Goal: Task Accomplishment & Management: Use online tool/utility

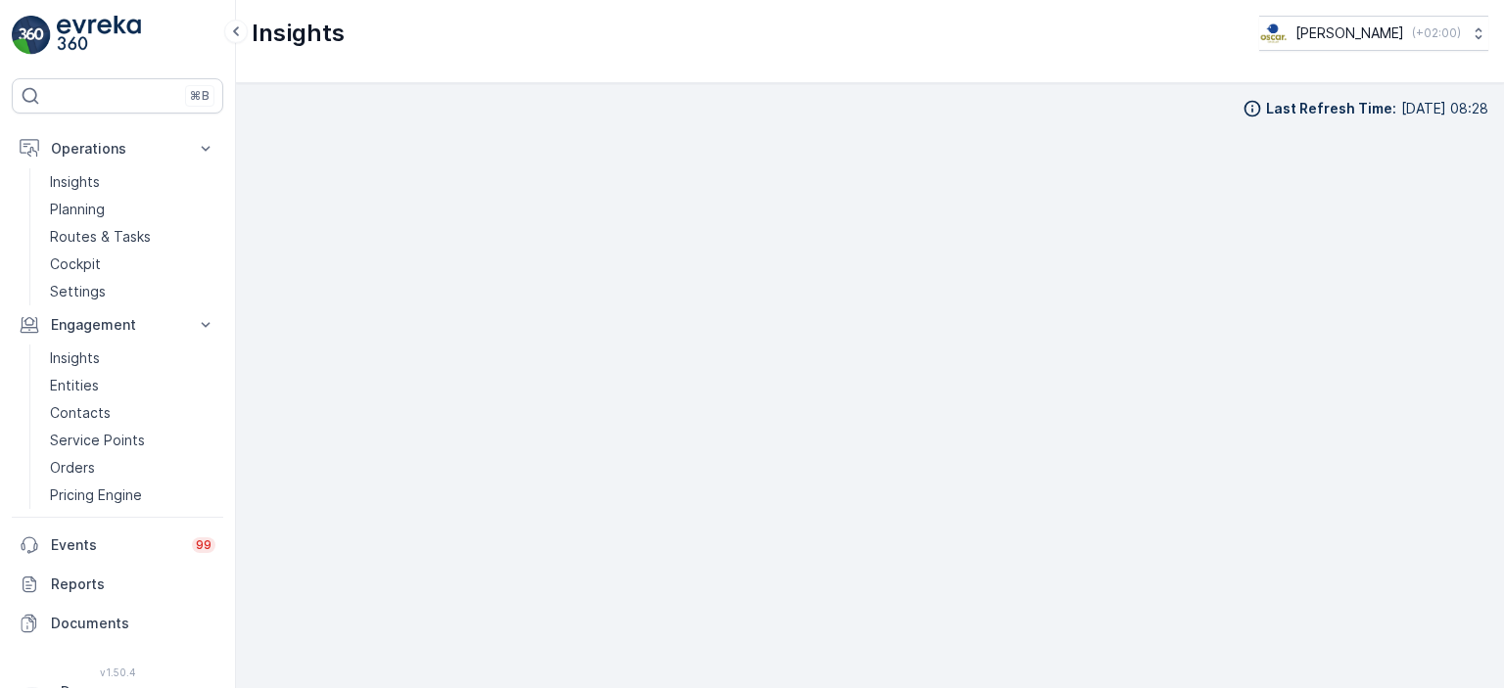
scroll to position [20, 0]
click at [143, 229] on p "Routes & Tasks" at bounding box center [100, 237] width 101 height 20
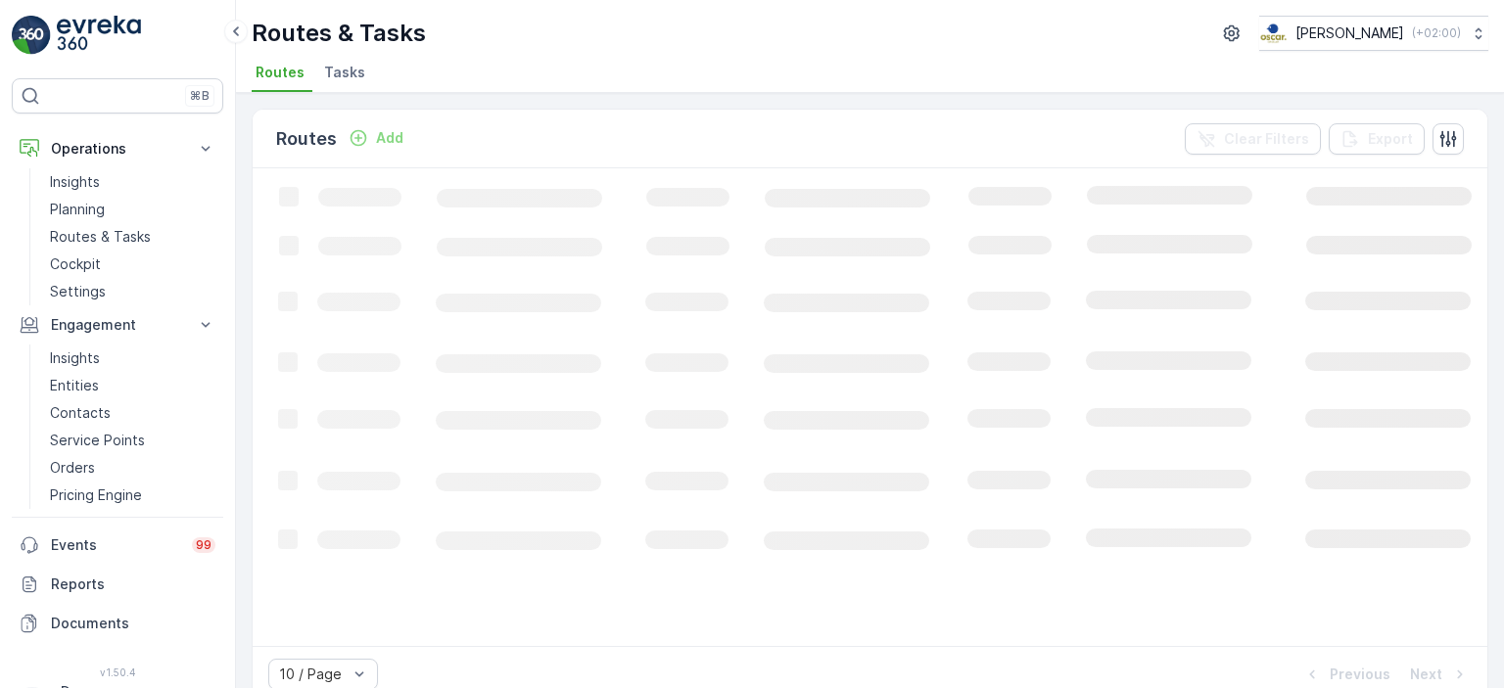
click at [356, 74] on span "Tasks" at bounding box center [344, 73] width 41 height 20
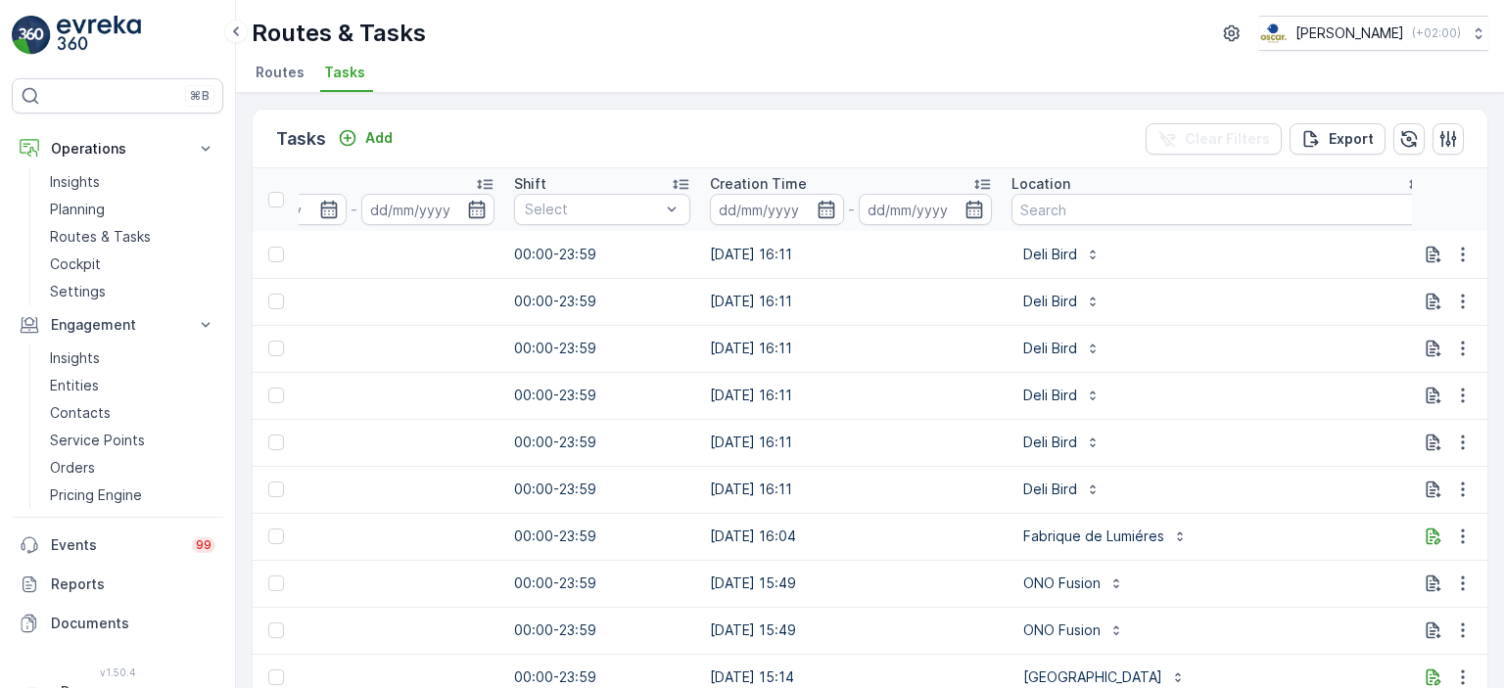
scroll to position [0, 1251]
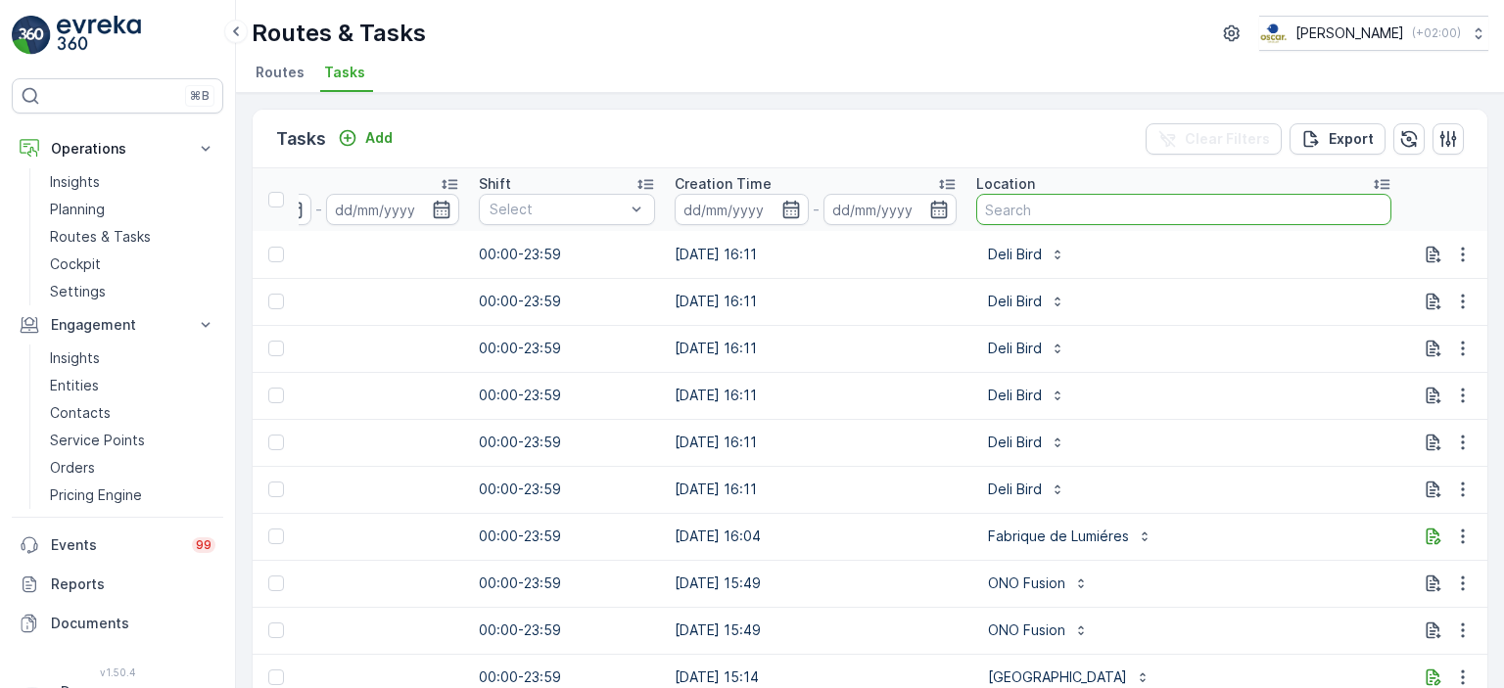
click at [1003, 212] on input "text" at bounding box center [1183, 209] width 415 height 31
type input "keuken"
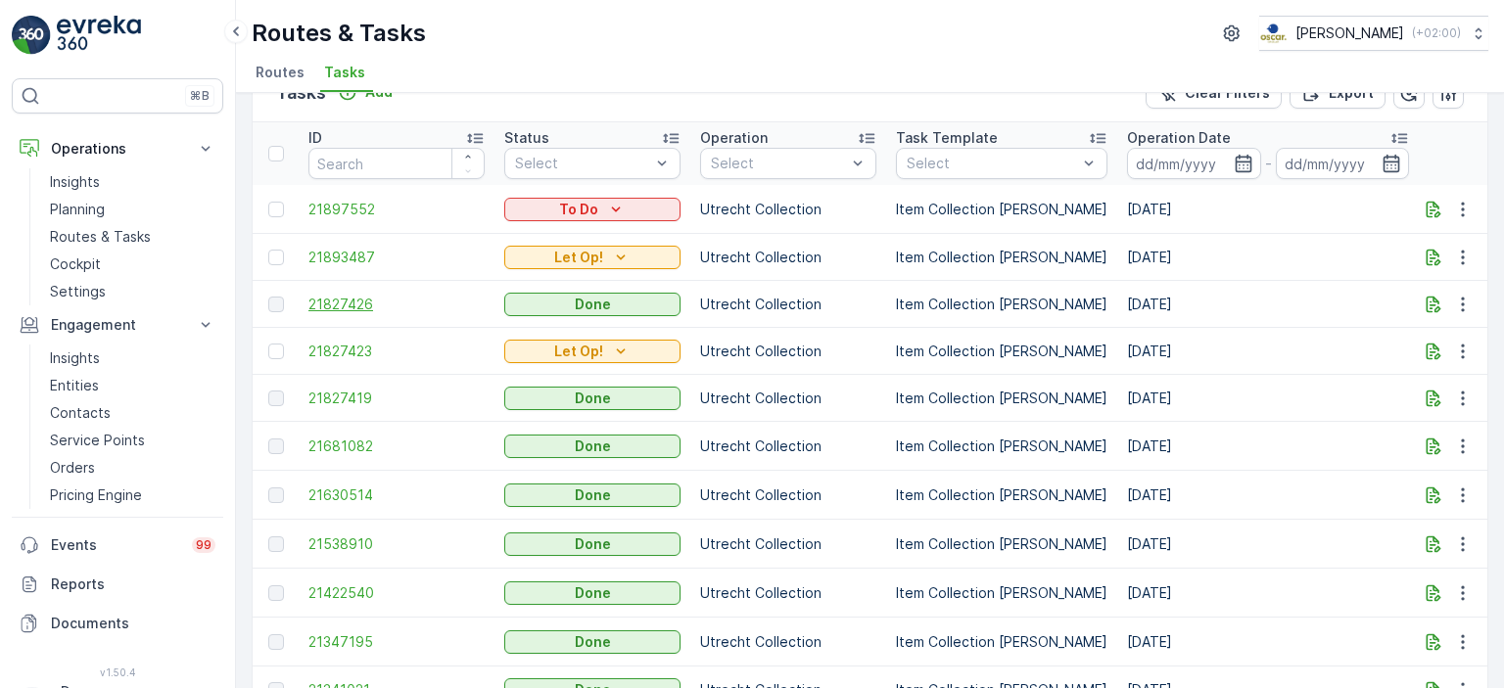
click at [361, 301] on span "21827426" at bounding box center [396, 305] width 176 height 20
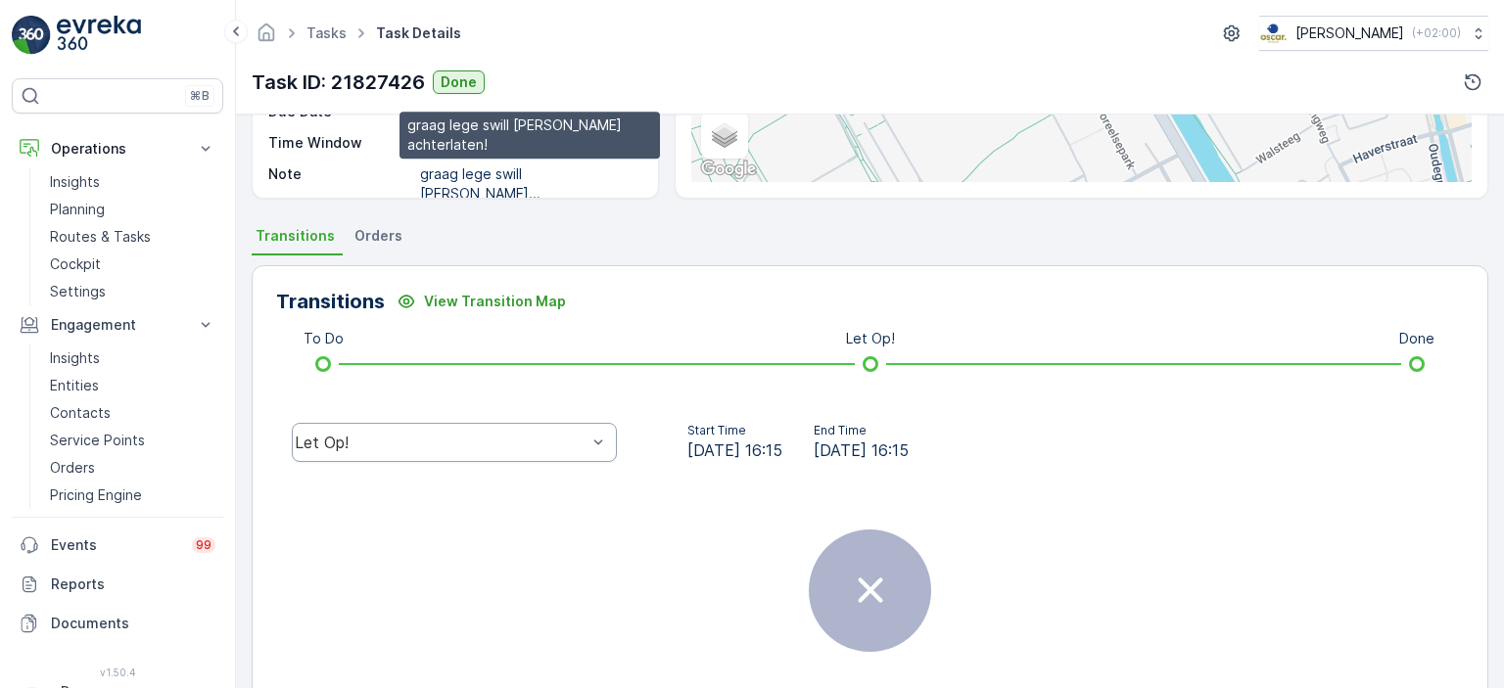
scroll to position [325, 0]
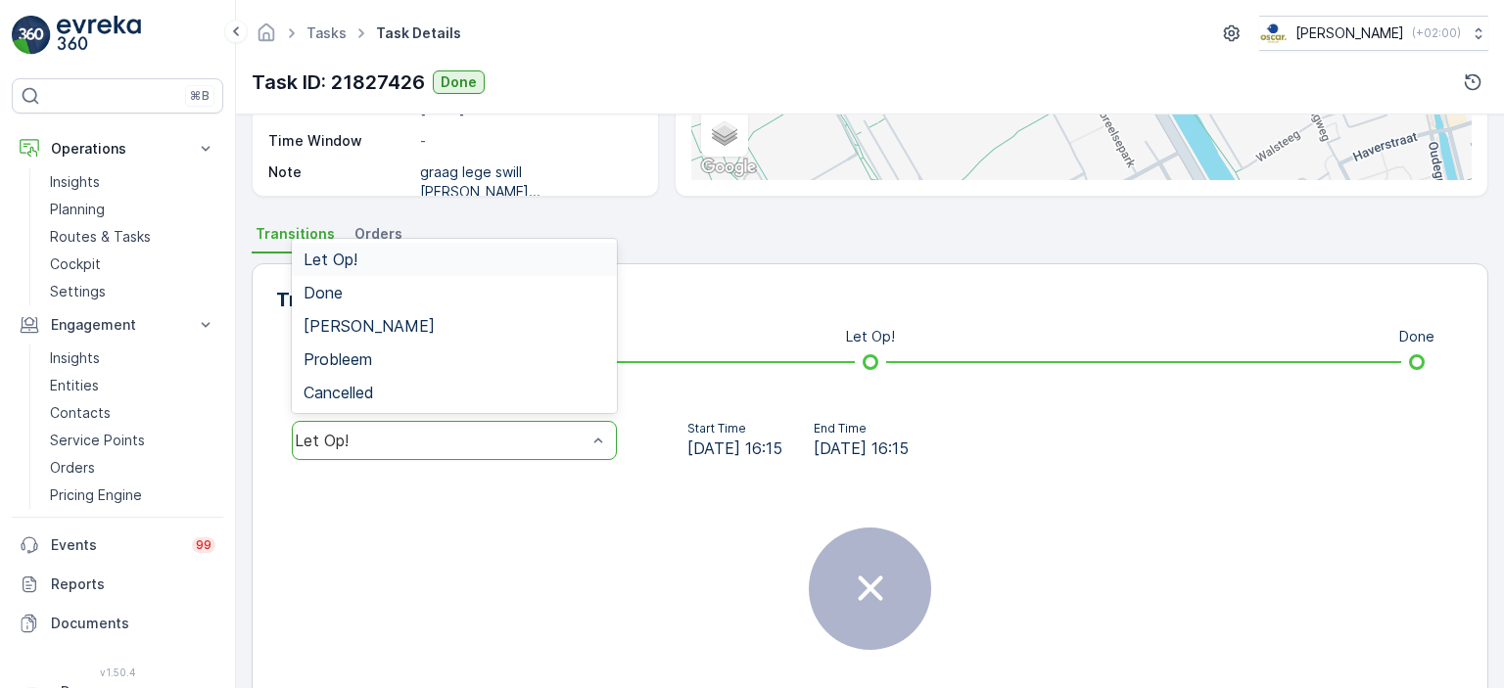
click at [468, 427] on div "Let Op!" at bounding box center [454, 440] width 325 height 39
click at [486, 301] on div "Done" at bounding box center [454, 292] width 325 height 33
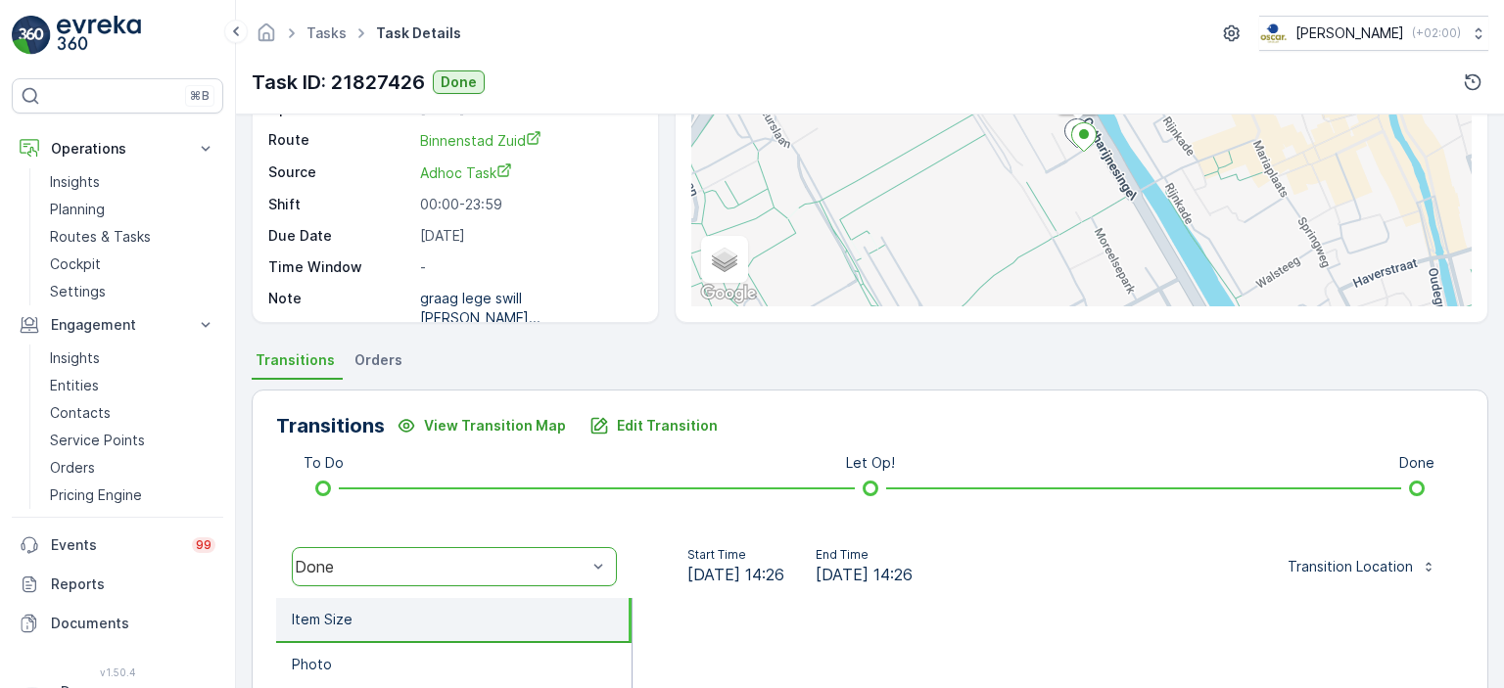
scroll to position [0, 0]
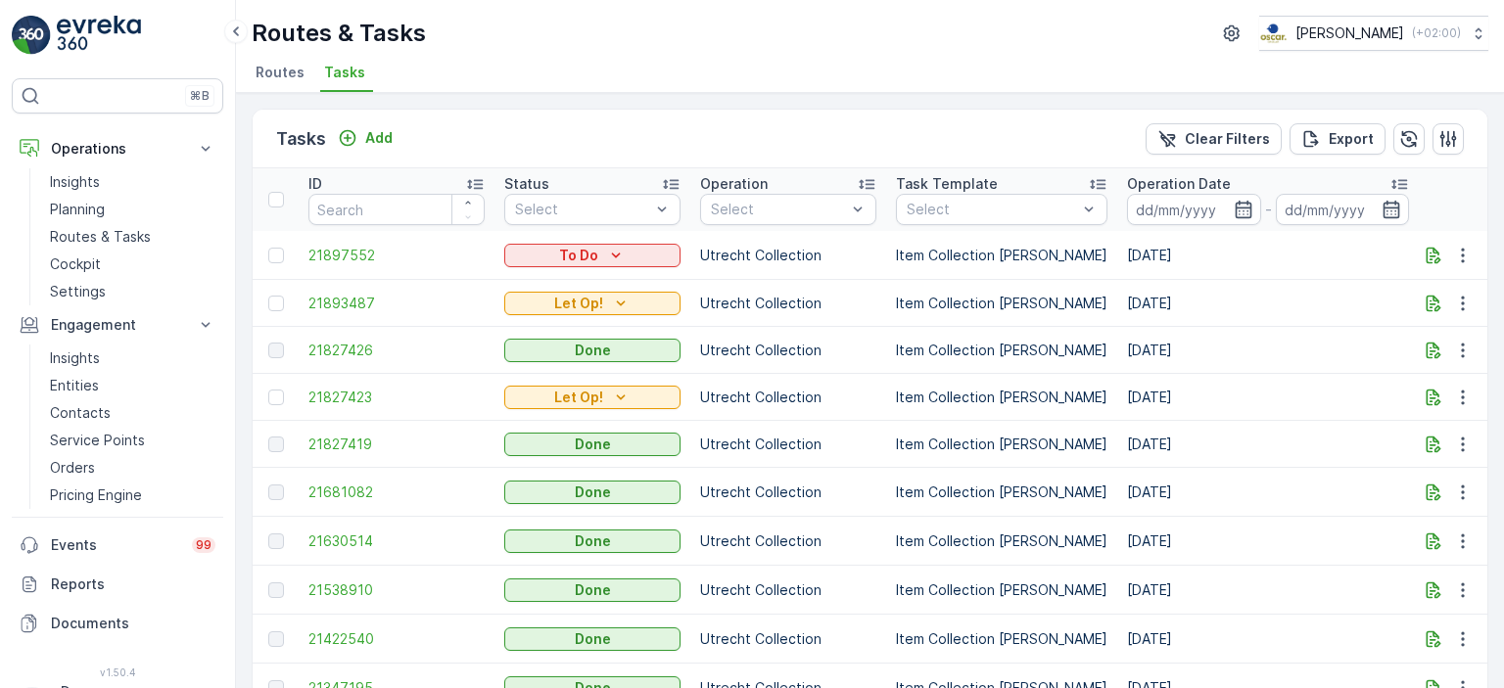
scroll to position [23, 0]
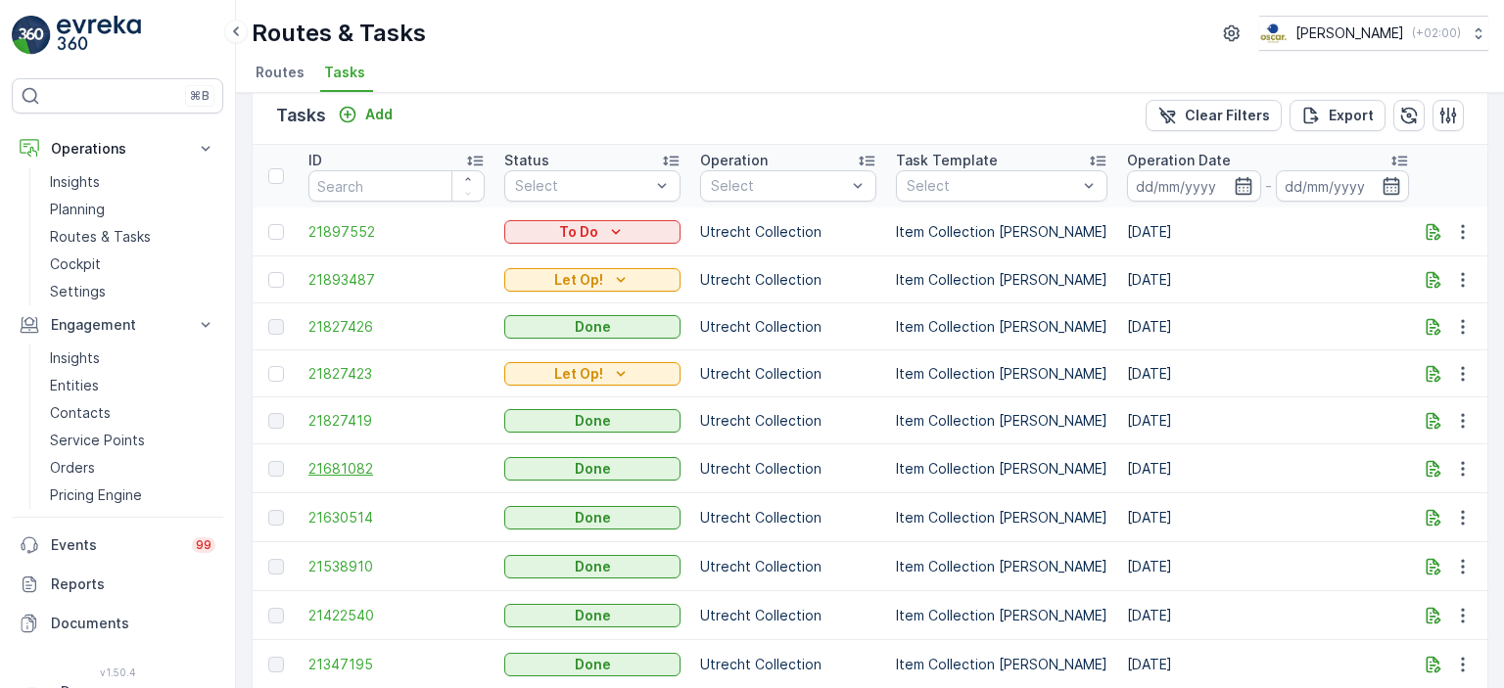
click at [346, 474] on span "21681082" at bounding box center [396, 469] width 176 height 20
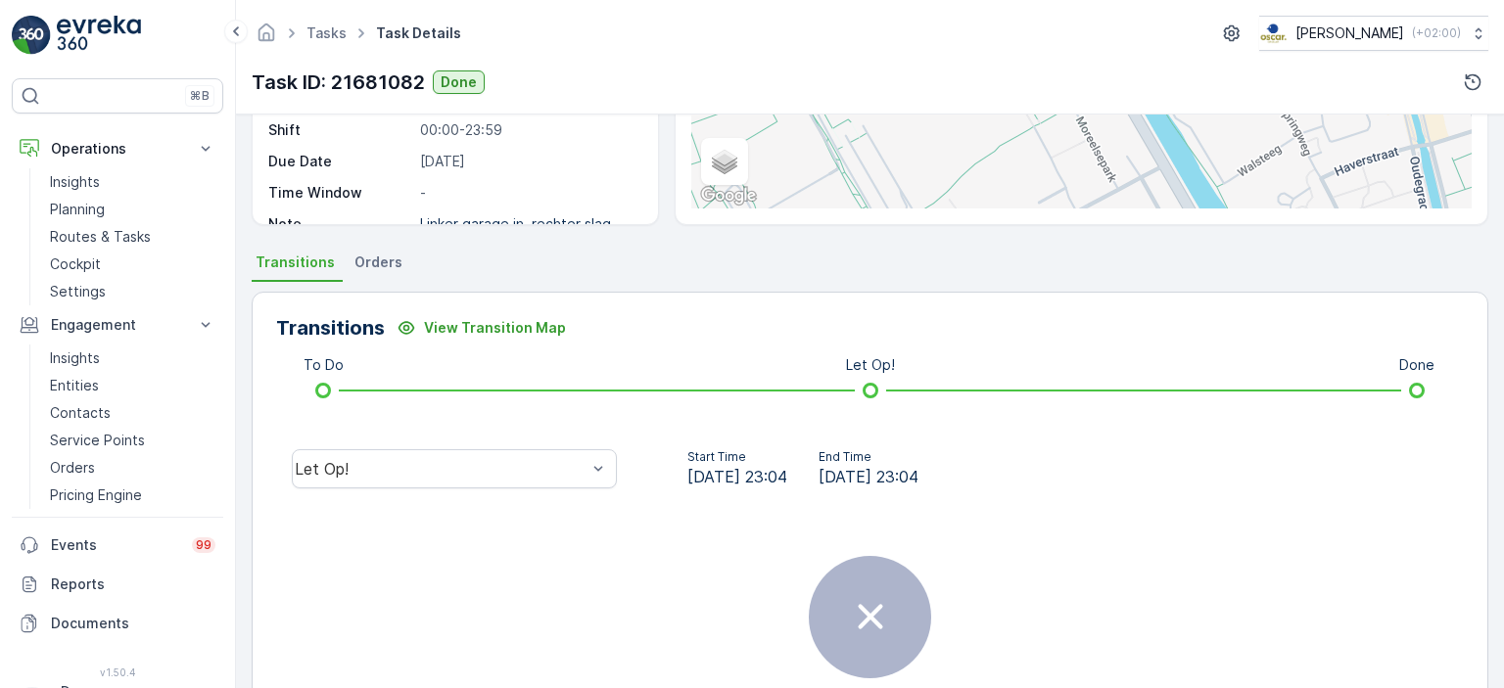
scroll to position [300, 0]
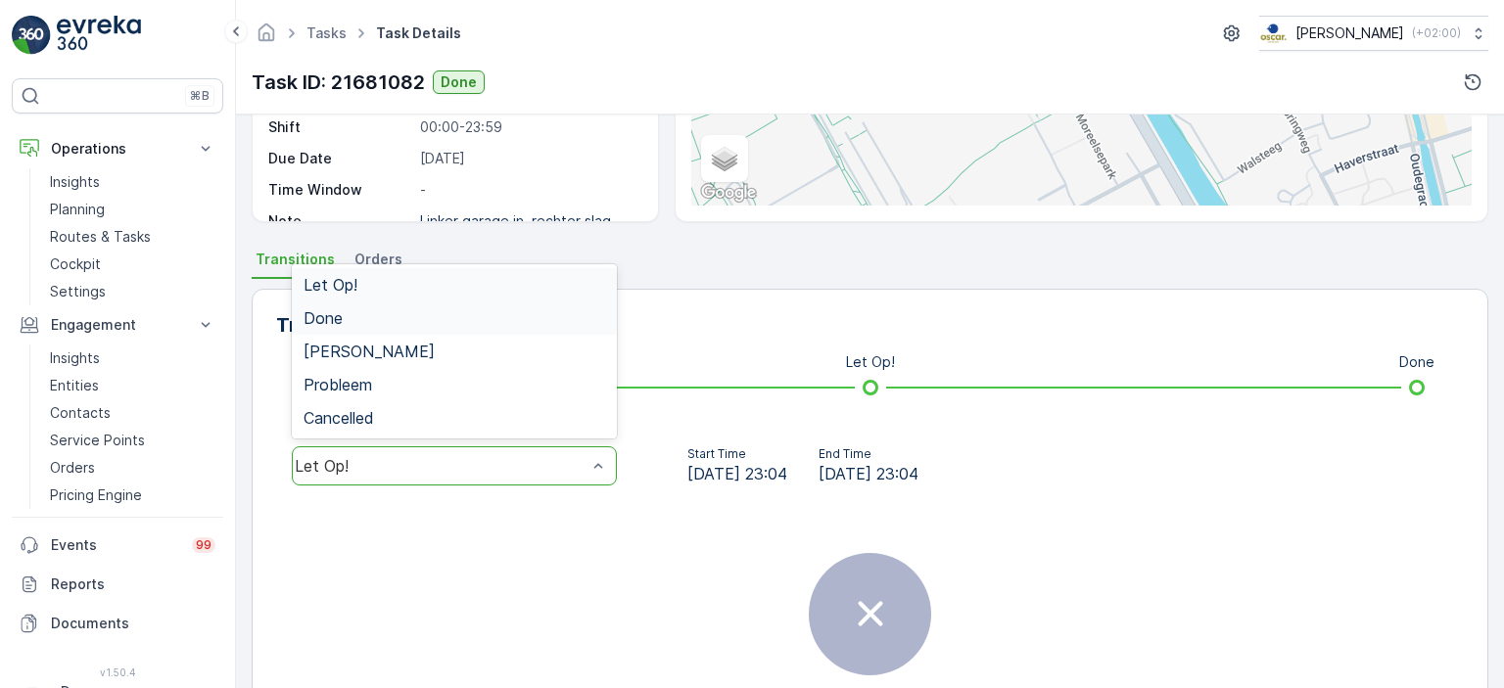
click at [540, 314] on div "Done" at bounding box center [453, 318] width 301 height 18
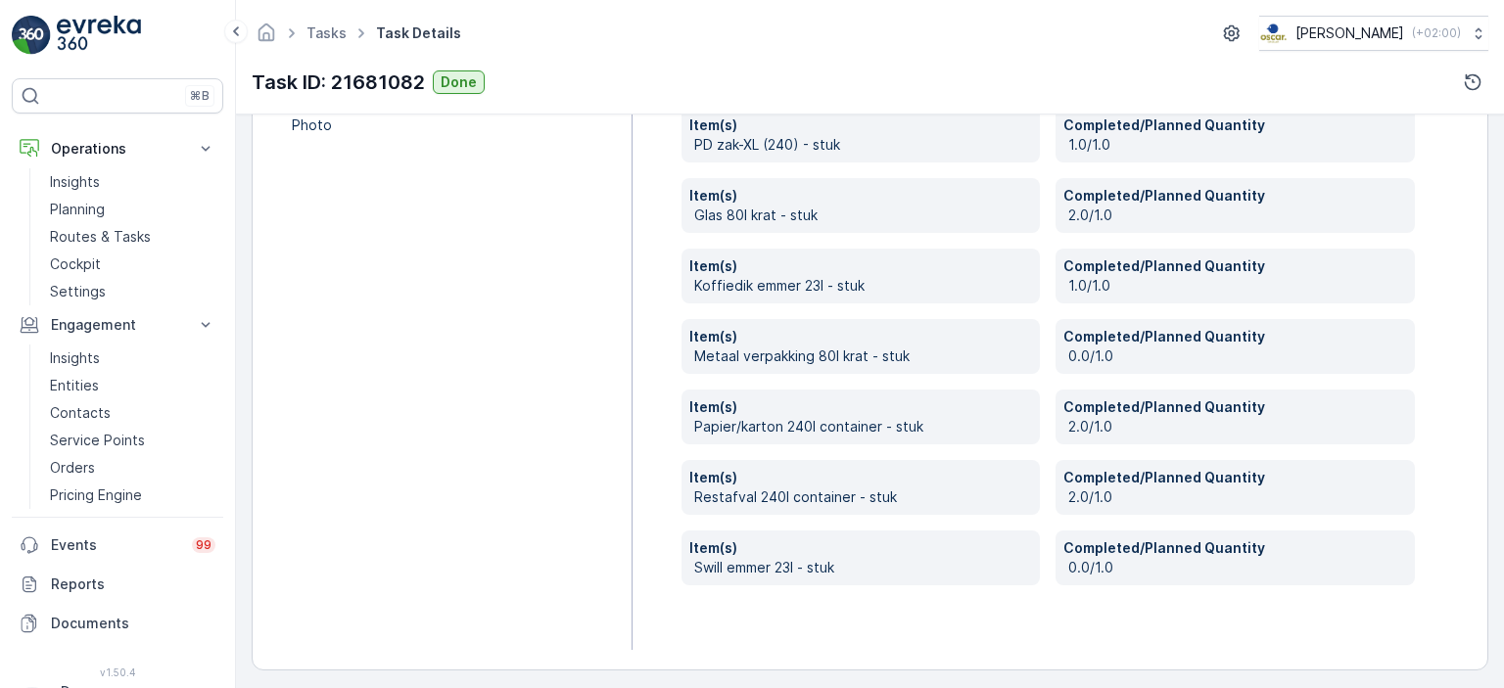
scroll to position [744, 0]
